Goal: Find contact information: Find contact information

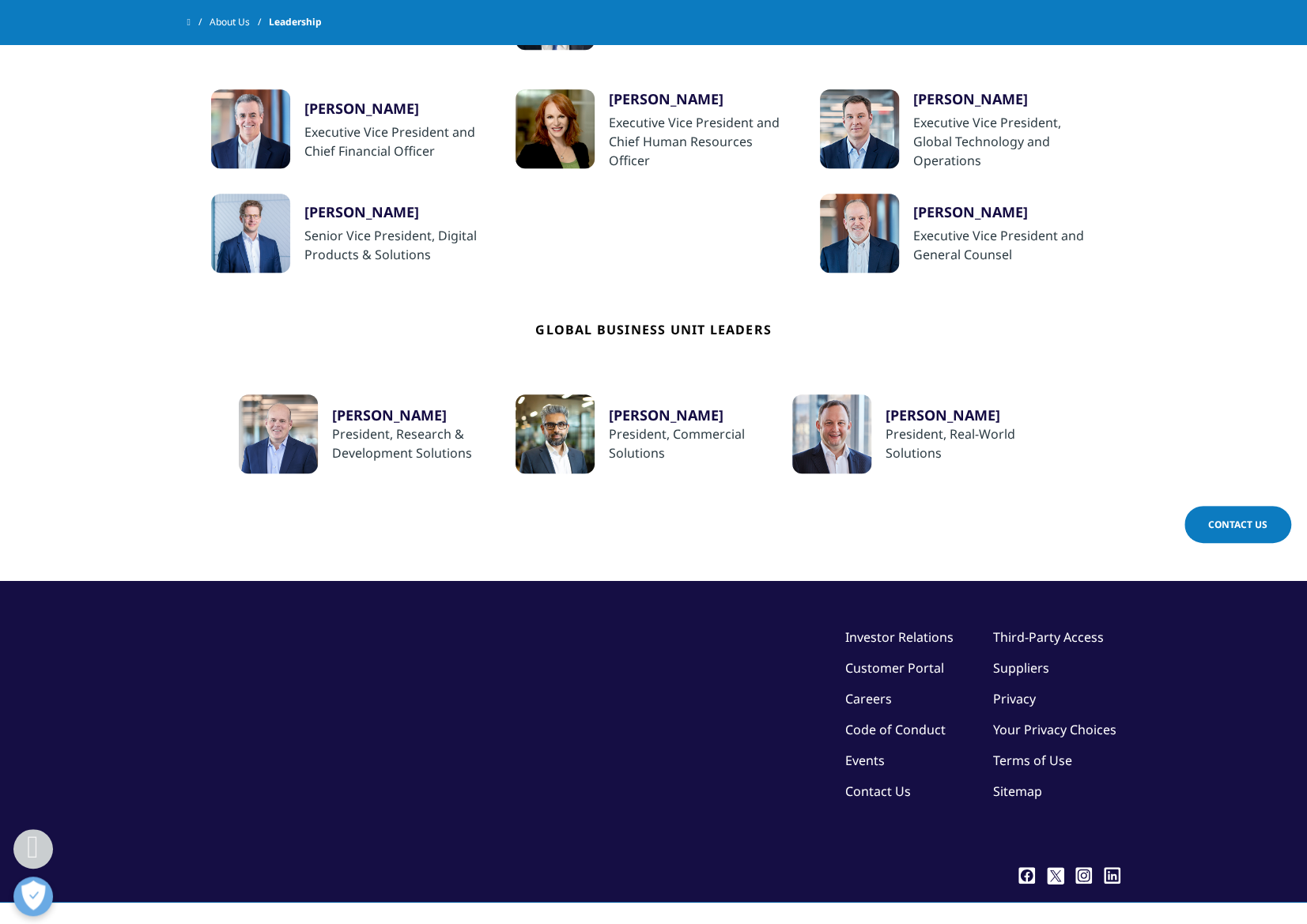
scroll to position [553, 0]
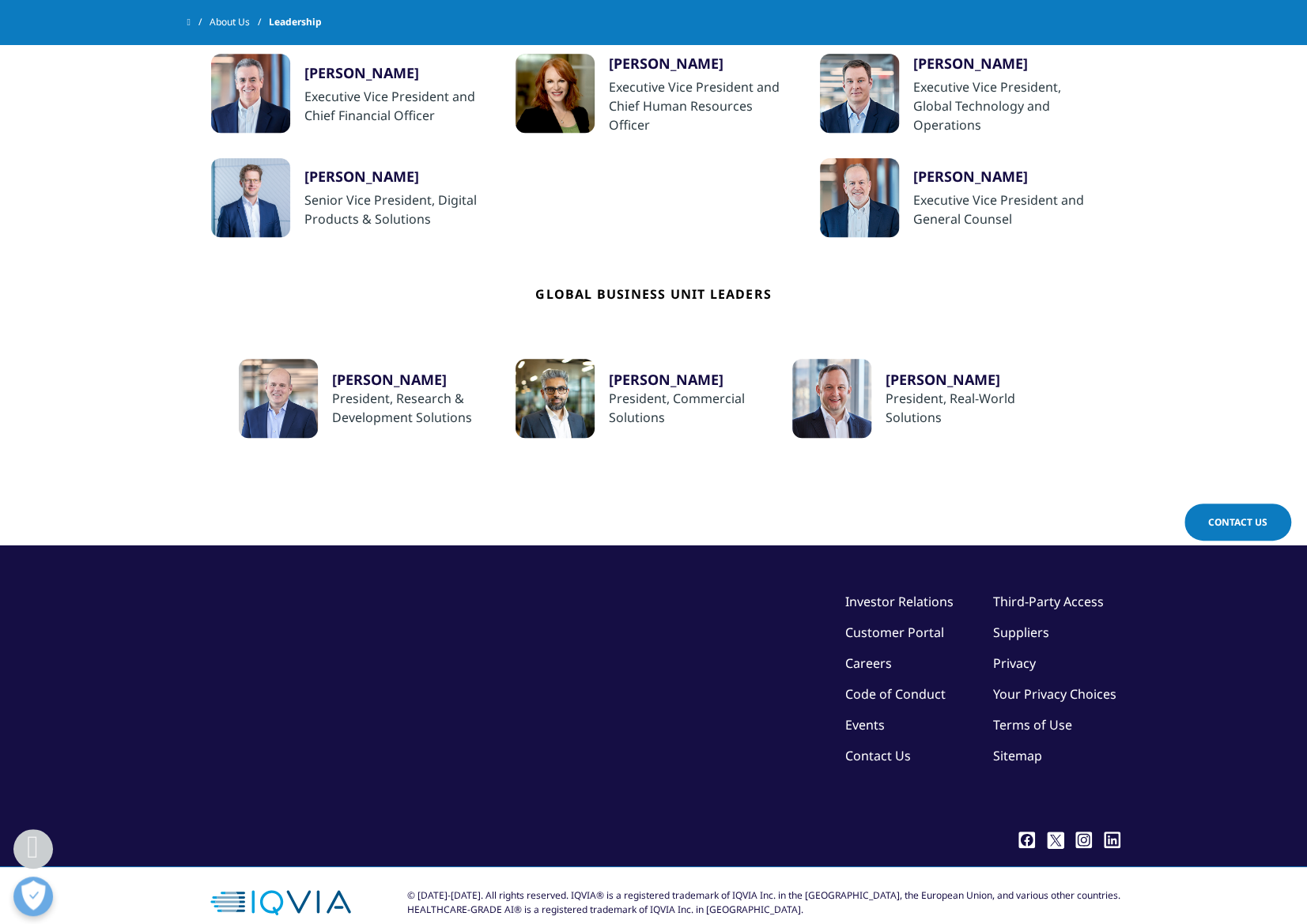
click at [845, 753] on link "Contact Us" at bounding box center [878, 756] width 66 height 17
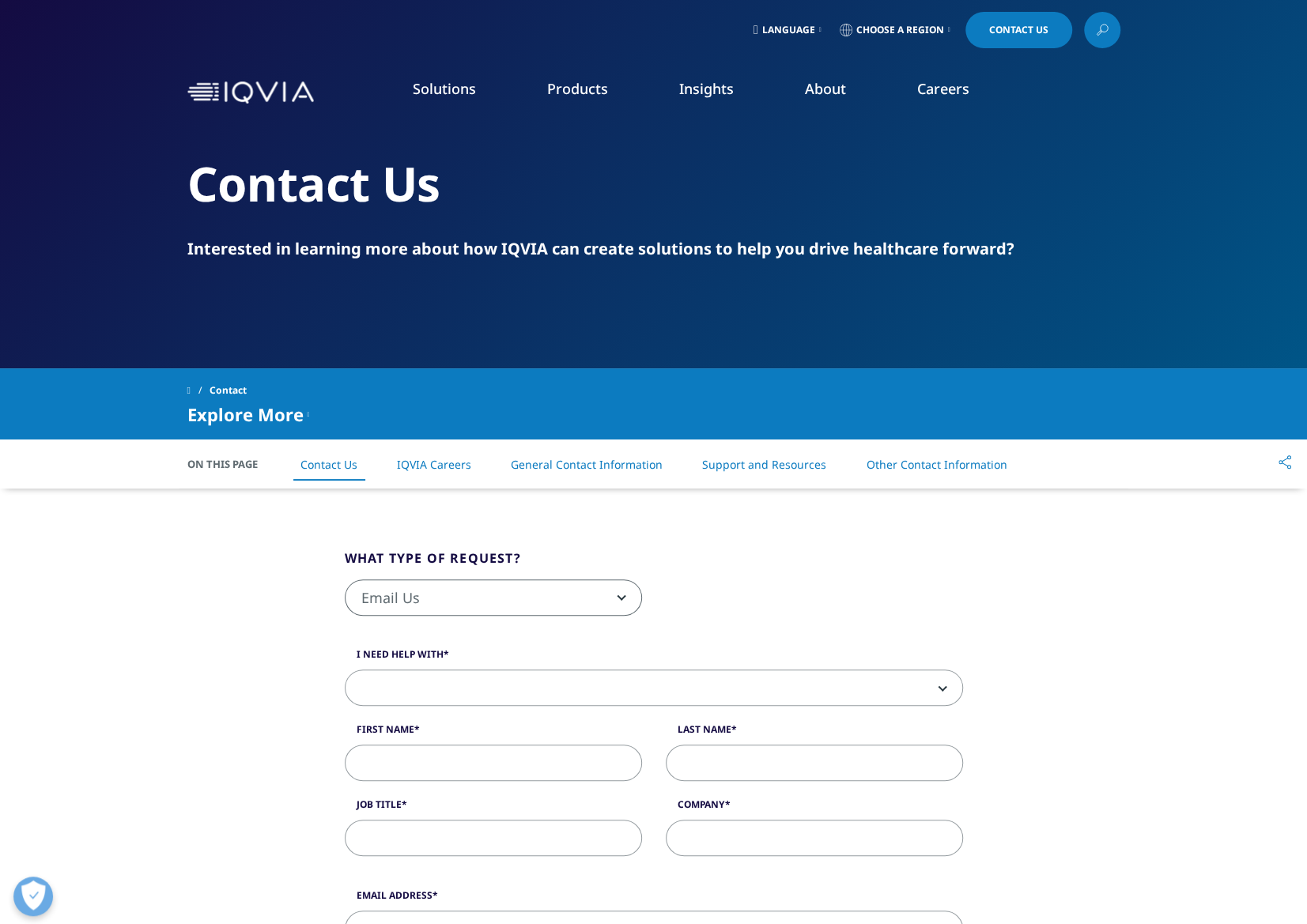
click at [887, 466] on link "Other Contact Information" at bounding box center [935, 464] width 141 height 15
click at [949, 31] on icon at bounding box center [949, 30] width 2 height 6
